Goal: Task Accomplishment & Management: Use online tool/utility

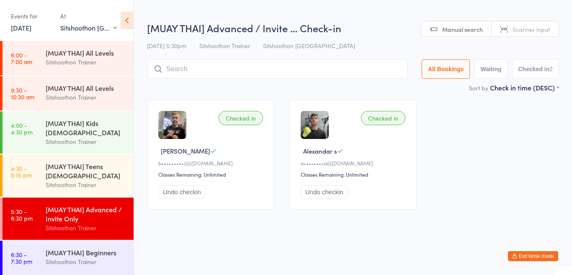
select select "1"
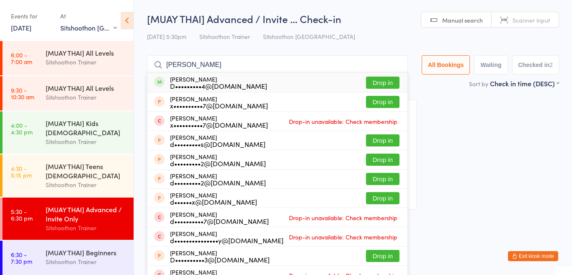
type input "[PERSON_NAME]"
click at [378, 81] on button "Drop in" at bounding box center [383, 83] width 34 height 12
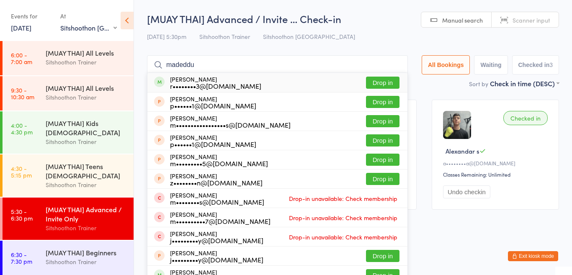
type input "madeddu"
click at [381, 84] on button "Drop in" at bounding box center [383, 83] width 34 height 12
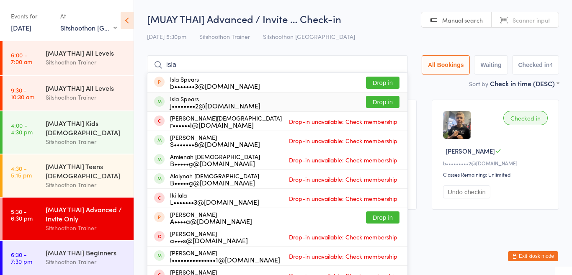
type input "isla"
click at [374, 102] on button "Drop in" at bounding box center [383, 102] width 34 height 12
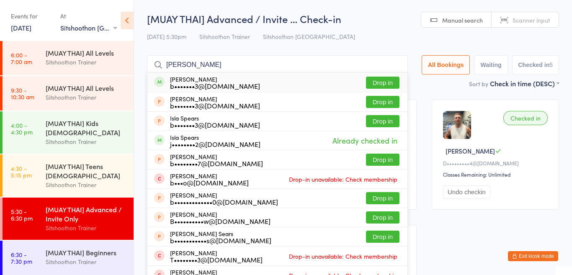
type input "[PERSON_NAME]"
click at [374, 83] on button "Drop in" at bounding box center [383, 83] width 34 height 12
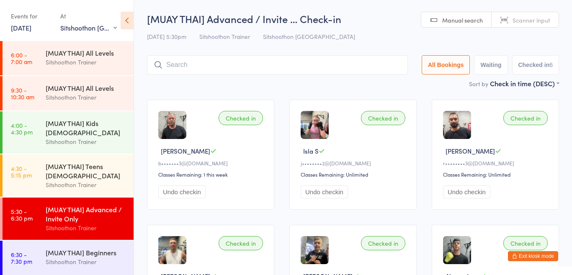
click at [286, 67] on input "search" at bounding box center [277, 64] width 261 height 19
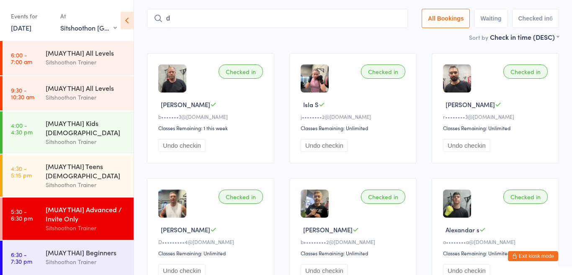
scroll to position [52, 0]
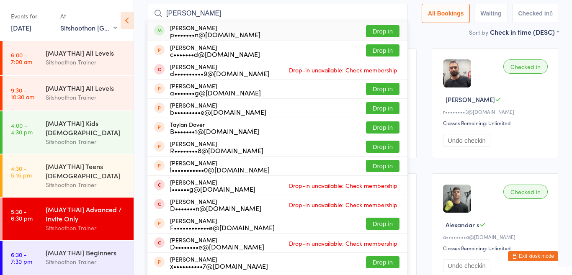
type input "[PERSON_NAME]"
click at [377, 32] on button "Drop in" at bounding box center [383, 31] width 34 height 12
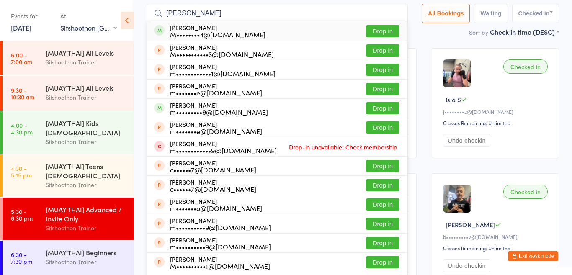
type input "[PERSON_NAME]"
click at [373, 31] on button "Drop in" at bounding box center [383, 31] width 34 height 12
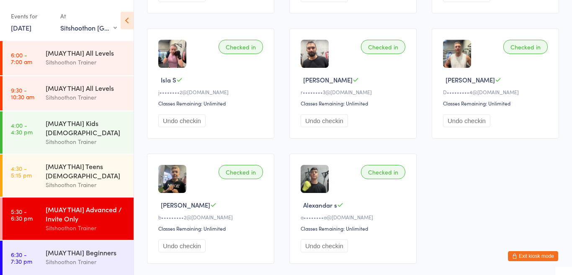
scroll to position [0, 0]
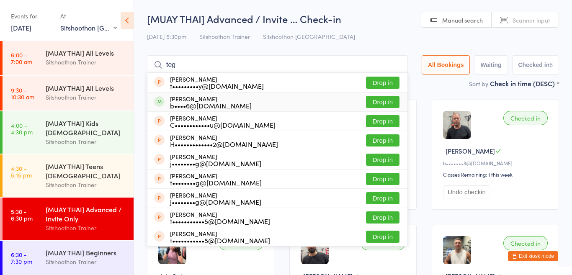
type input "teg"
click at [380, 103] on button "Drop in" at bounding box center [383, 102] width 34 height 12
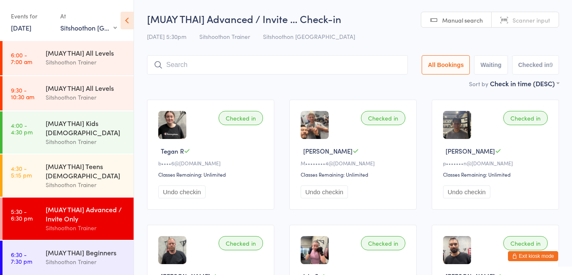
click at [330, 69] on input "search" at bounding box center [277, 64] width 261 height 19
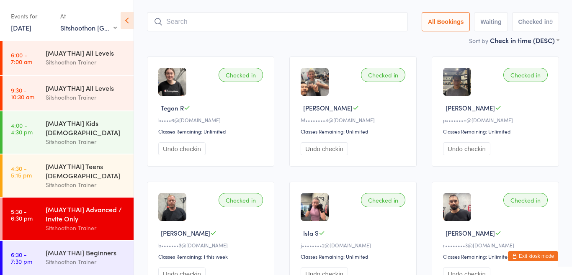
scroll to position [55, 0]
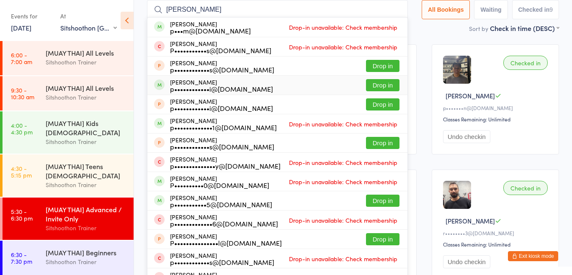
type input "[PERSON_NAME]"
click at [371, 90] on button "Drop in" at bounding box center [383, 85] width 34 height 12
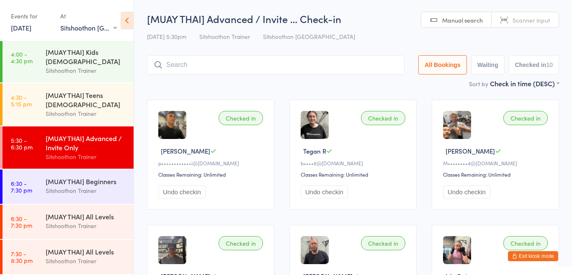
scroll to position [71, 0]
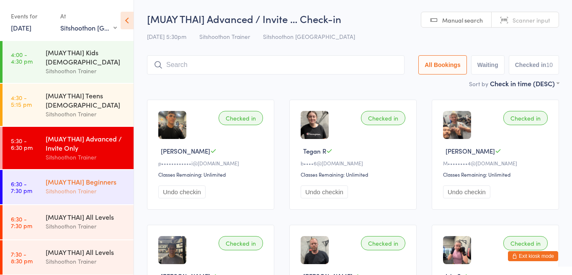
click at [60, 188] on div "Sitshoothon Trainer" at bounding box center [86, 191] width 81 height 10
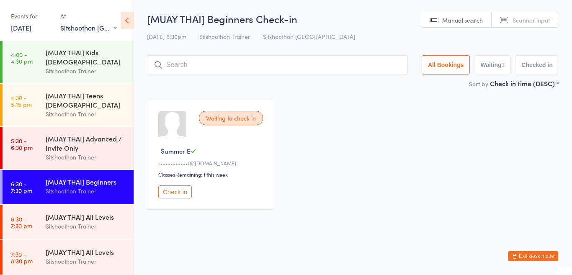
click at [221, 67] on input "search" at bounding box center [277, 64] width 261 height 19
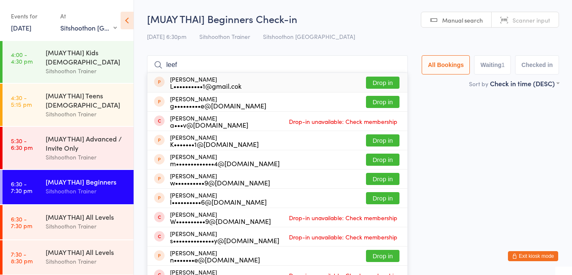
type input "leef"
click at [384, 82] on button "Drop in" at bounding box center [383, 83] width 34 height 12
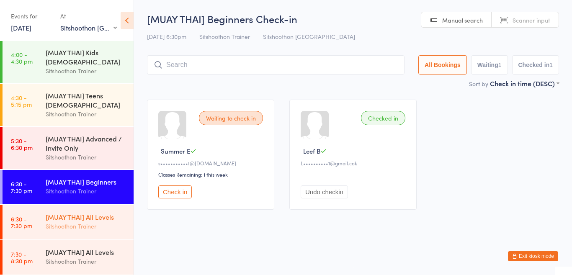
click at [68, 224] on div "Sitshoothon Trainer" at bounding box center [86, 227] width 81 height 10
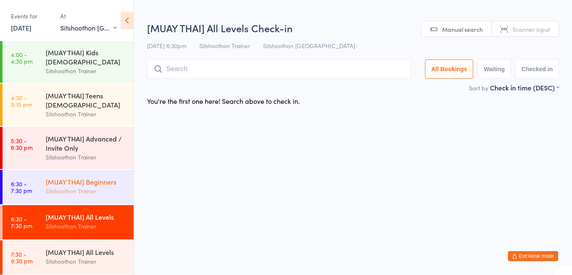
click at [83, 197] on div "[MUAY THAI] Beginners Sitshoothon Trainer" at bounding box center [90, 186] width 88 height 33
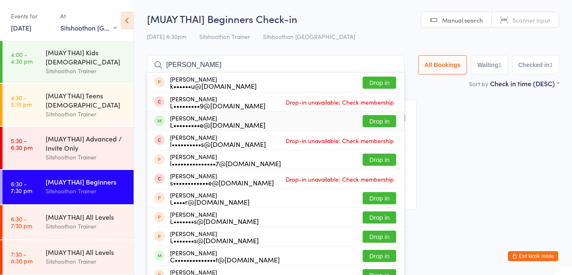
type input "[PERSON_NAME]"
click at [382, 123] on button "Drop in" at bounding box center [380, 121] width 34 height 12
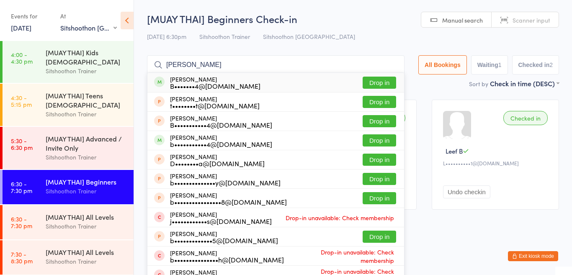
type input "[PERSON_NAME]"
click at [365, 87] on button "Drop in" at bounding box center [380, 83] width 34 height 12
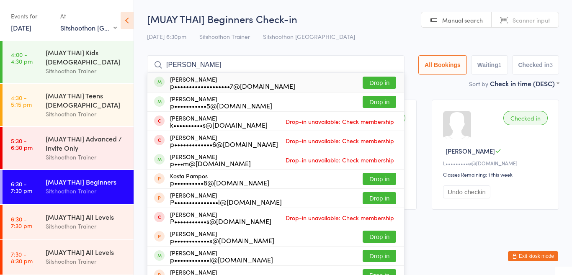
type input "[PERSON_NAME]"
click at [374, 80] on button "Drop in" at bounding box center [380, 83] width 34 height 12
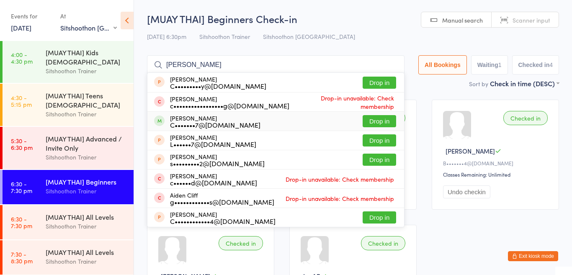
type input "[PERSON_NAME]"
click at [299, 126] on div "[PERSON_NAME] C•••••••7@[DOMAIN_NAME] Drop in" at bounding box center [275, 121] width 257 height 19
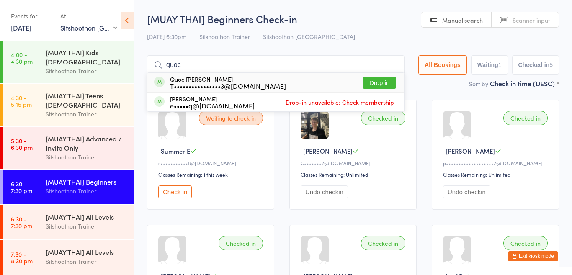
type input "quoc"
click at [376, 81] on button "Drop in" at bounding box center [380, 83] width 34 height 12
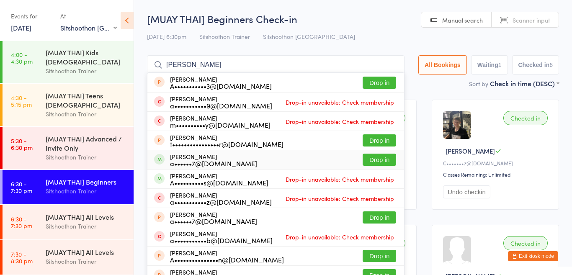
type input "[PERSON_NAME]"
click at [374, 157] on button "Drop in" at bounding box center [380, 160] width 34 height 12
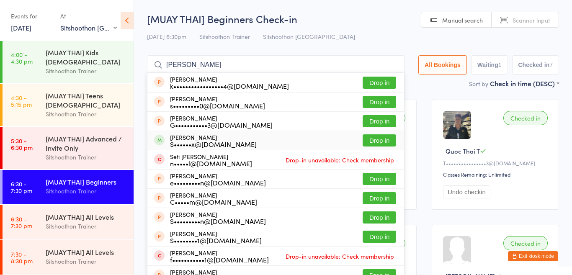
type input "[PERSON_NAME]"
click at [378, 137] on button "Drop in" at bounding box center [380, 140] width 34 height 12
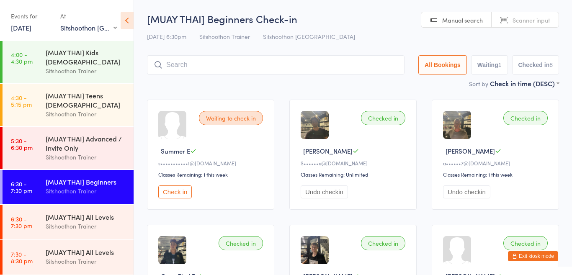
click at [181, 190] on button "Check in" at bounding box center [175, 192] width 34 height 13
click at [309, 50] on div "[MUAY THAI] Beginners Check-in [DATE] 6:30pm Sitshoothon Trainer Sitshoothon Al…" at bounding box center [353, 45] width 412 height 67
click at [309, 62] on input "search" at bounding box center [277, 64] width 261 height 19
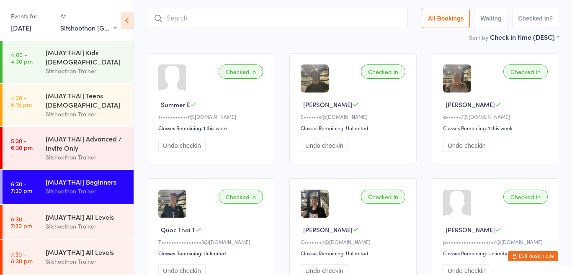
scroll to position [55, 0]
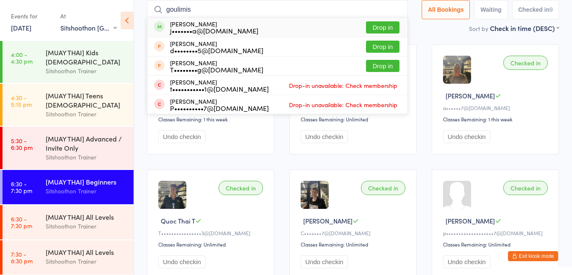
type input "goulimis"
click at [383, 32] on button "Drop in" at bounding box center [383, 27] width 34 height 12
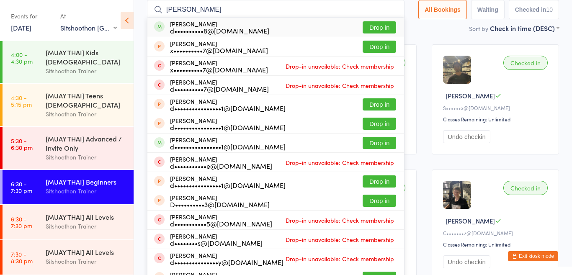
type input "[PERSON_NAME]"
click at [195, 31] on div "d••••••••••8@[DOMAIN_NAME]" at bounding box center [219, 30] width 99 height 7
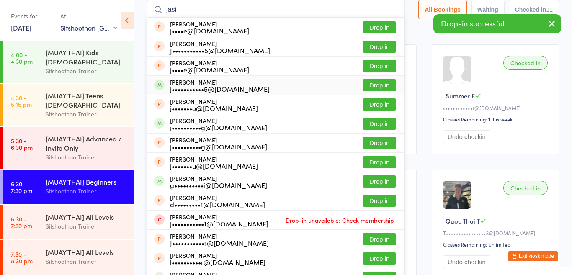
type input "jasi"
click at [228, 86] on div "j•••••••••••5@[DOMAIN_NAME]" at bounding box center [220, 88] width 100 height 7
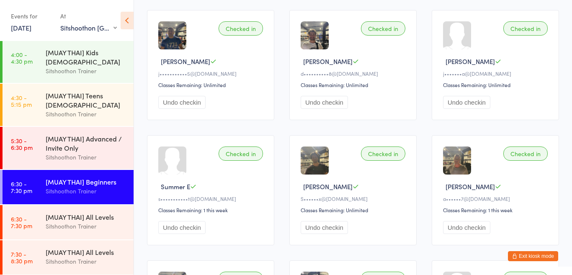
scroll to position [0, 0]
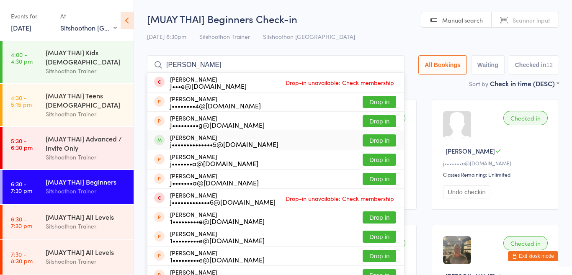
type input "[PERSON_NAME]"
click at [368, 144] on button "Drop in" at bounding box center [380, 140] width 34 height 12
